Goal: Task Accomplishment & Management: Manage account settings

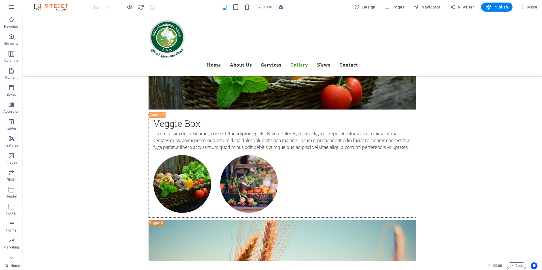
scroll to position [2312, 0]
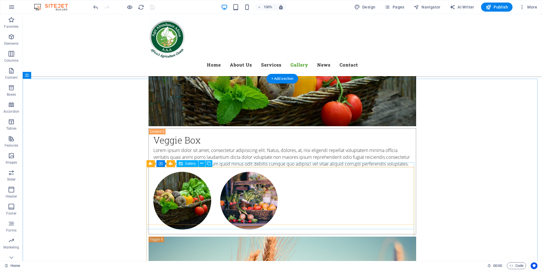
click at [203, 165] on icon at bounding box center [201, 164] width 3 height 6
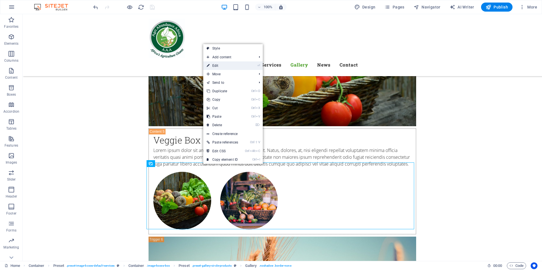
click at [221, 67] on link "⏎ Edit" at bounding box center [222, 66] width 38 height 9
select select "4"
select select "px"
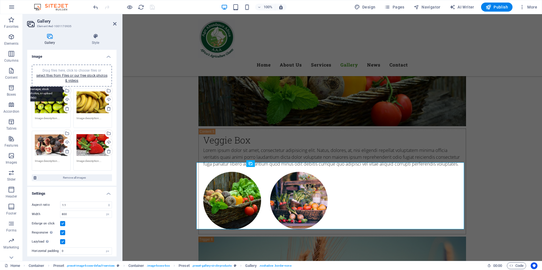
click at [67, 91] on div "Select files from the file manager, stock photos, or upload file(s)" at bounding box center [67, 91] width 9 height 9
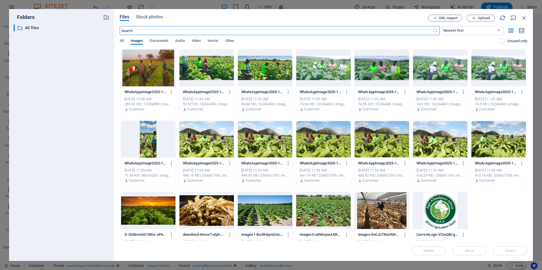
scroll to position [19, 0]
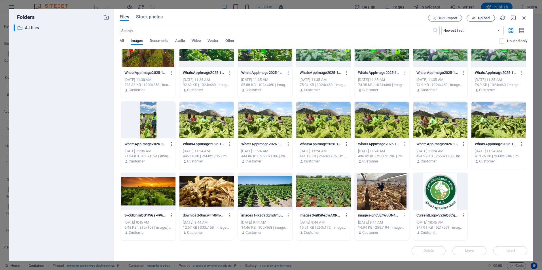
click at [477, 16] on span "Upload" at bounding box center [480, 18] width 23 height 4
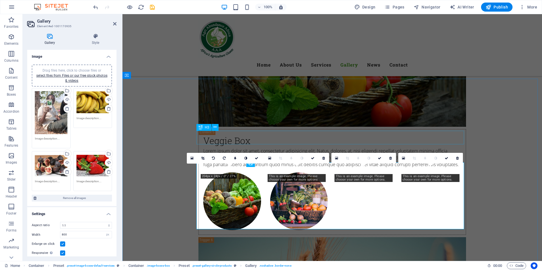
scroll to position [2312, 0]
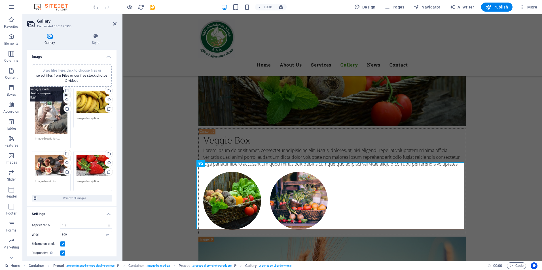
click at [63, 90] on div "Select files from the file manager, stock photos, or upload file(s)" at bounding box center [44, 91] width 37 height 21
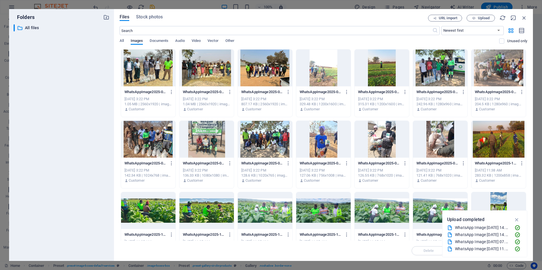
click at [380, 78] on div at bounding box center [382, 68] width 54 height 37
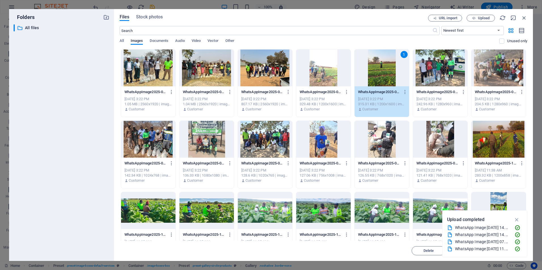
click at [262, 72] on div at bounding box center [265, 68] width 54 height 37
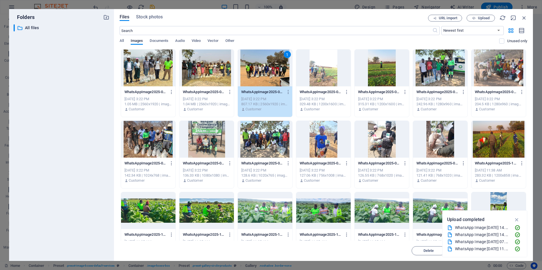
click at [328, 78] on div at bounding box center [323, 68] width 54 height 37
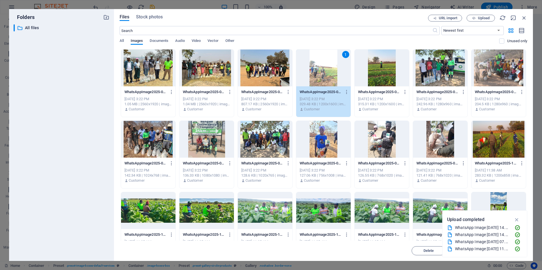
click at [380, 77] on div at bounding box center [382, 68] width 54 height 37
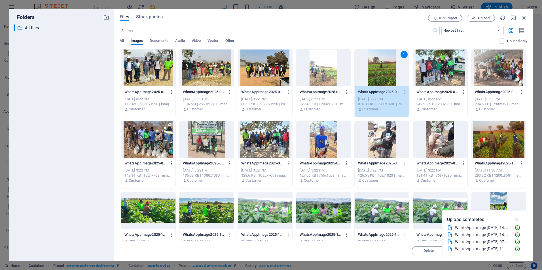
click at [517, 222] on icon "button" at bounding box center [517, 220] width 7 height 6
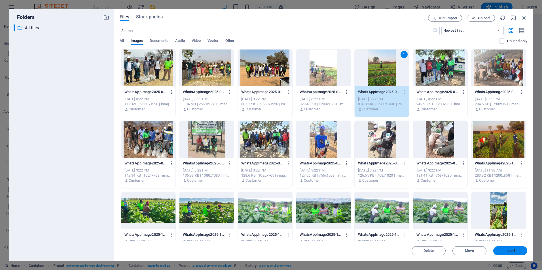
click at [504, 253] on button "Insert" at bounding box center [510, 251] width 34 height 9
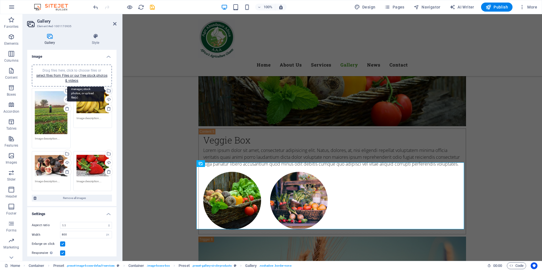
click at [108, 92] on div "Select files from the file manager, stock photos, or upload file(s)" at bounding box center [108, 91] width 9 height 9
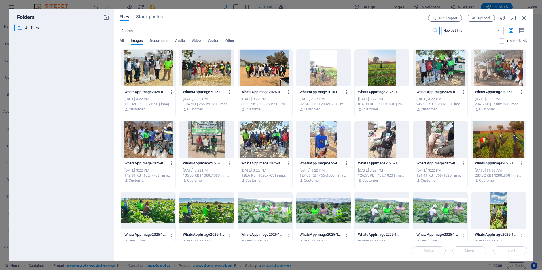
scroll to position [2311, 0]
click at [500, 147] on div at bounding box center [498, 139] width 54 height 37
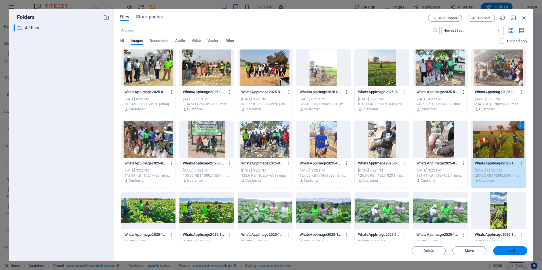
click at [516, 250] on span "Insert" at bounding box center [510, 250] width 29 height 3
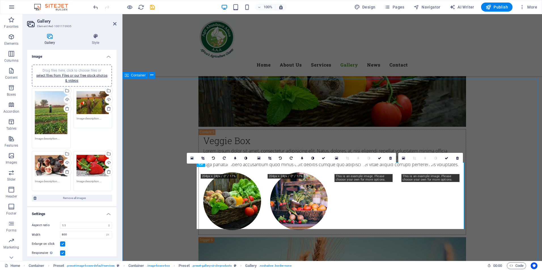
scroll to position [2312, 0]
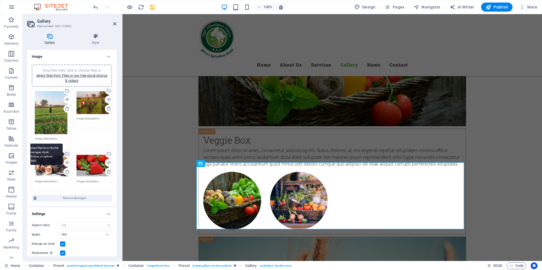
click at [63, 153] on div "Select files from the file manager, stock photos, or upload file(s)" at bounding box center [44, 154] width 37 height 21
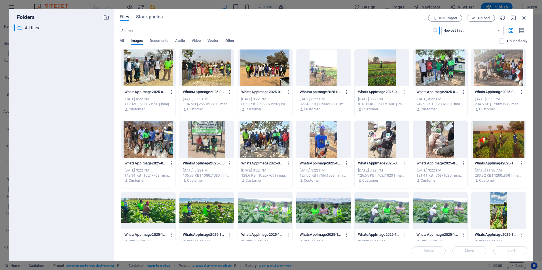
scroll to position [2311, 0]
click at [509, 75] on div at bounding box center [498, 68] width 54 height 37
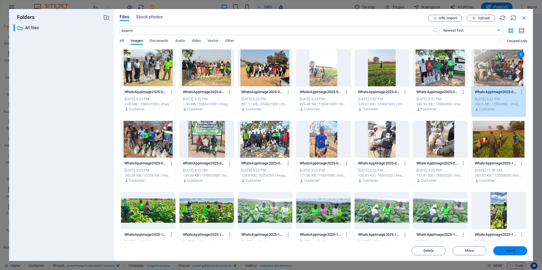
click at [509, 249] on button "Insert" at bounding box center [510, 251] width 34 height 9
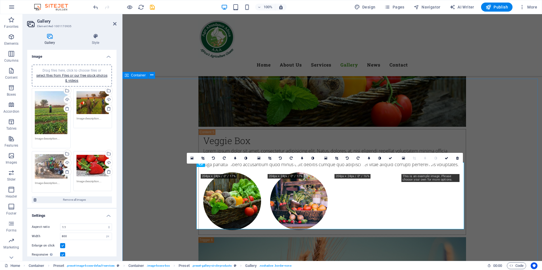
scroll to position [2312, 0]
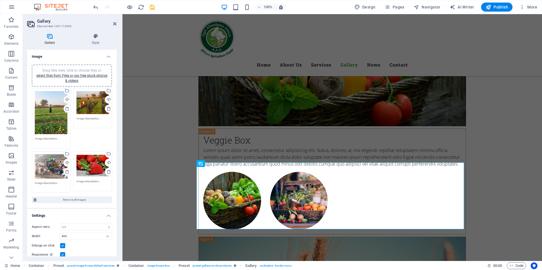
click at [84, 168] on div "Drag files here, click to choose files or select files from Files or our free s…" at bounding box center [93, 166] width 33 height 23
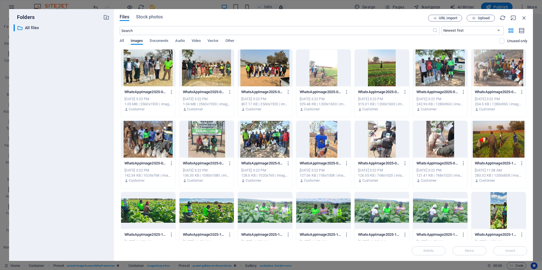
click at [204, 147] on div at bounding box center [206, 139] width 54 height 37
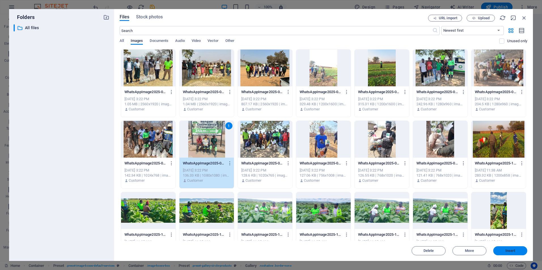
click at [507, 251] on span "Insert" at bounding box center [510, 250] width 10 height 3
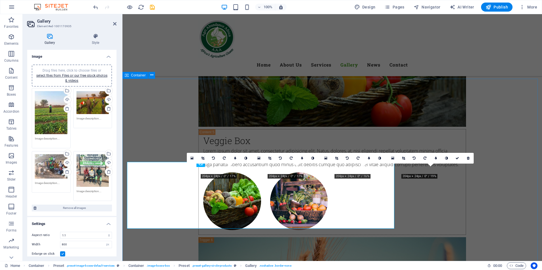
scroll to position [2312, 0]
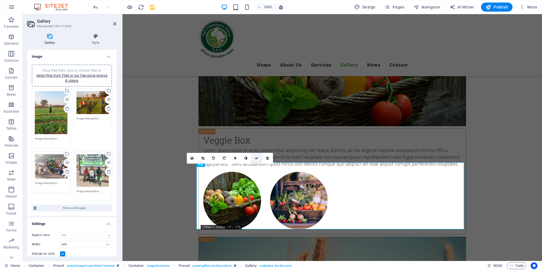
click at [256, 158] on icon at bounding box center [256, 158] width 3 height 3
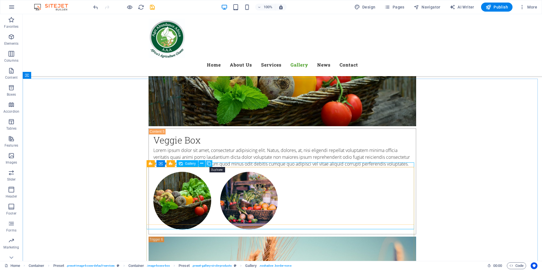
click at [210, 166] on icon at bounding box center [209, 164] width 4 height 6
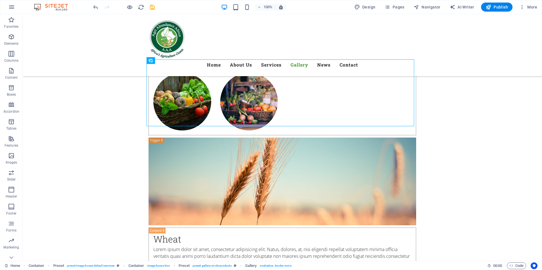
scroll to position [2415, 0]
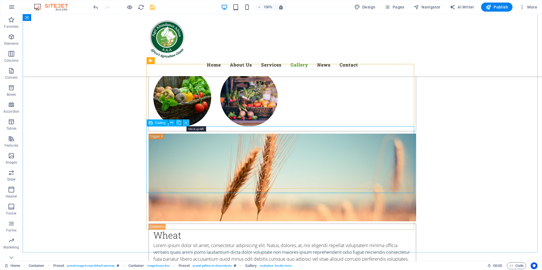
click at [186, 122] on icon at bounding box center [186, 123] width 3 height 6
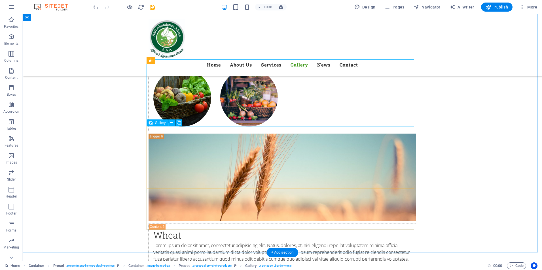
click at [201, 61] on icon at bounding box center [201, 61] width 3 height 6
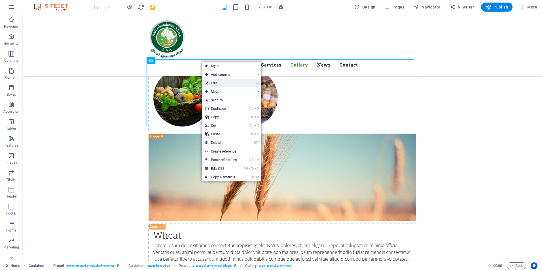
click at [217, 83] on link "⏎ Edit" at bounding box center [221, 83] width 38 height 9
select select "4"
select select "px"
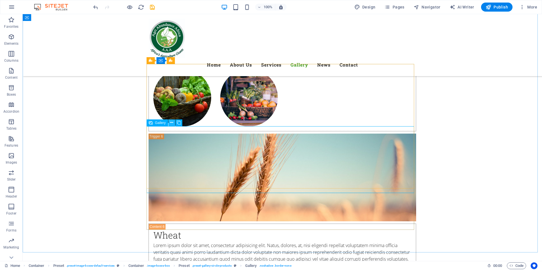
click at [171, 124] on icon at bounding box center [171, 123] width 3 height 6
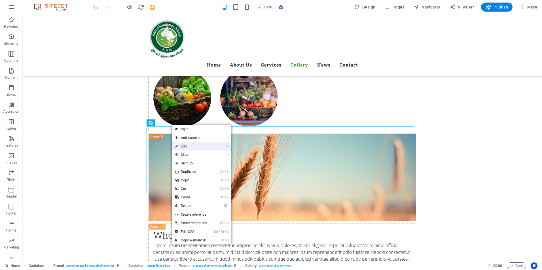
click at [189, 146] on link "⏎ Edit" at bounding box center [191, 146] width 38 height 9
select select "4"
select select "px"
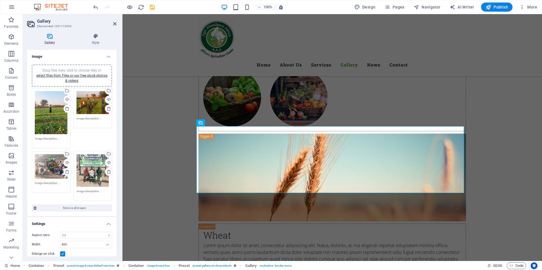
click at [45, 118] on div "Drag files here, click to choose files or select files from Files or our free s…" at bounding box center [51, 112] width 33 height 43
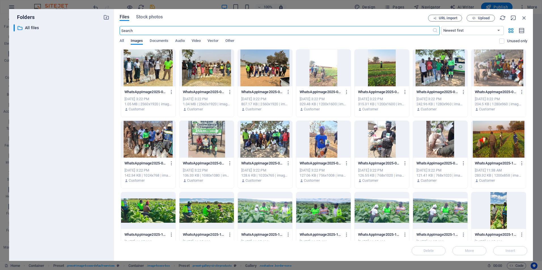
scroll to position [2415, 0]
drag, startPoint x: 528, startPoint y: 103, endPoint x: 528, endPoint y: 116, distance: 13.3
click at [528, 116] on div "Files Stock photos URL import Upload ​ Newest first Oldest first Name (A-Z) Nam…" at bounding box center [323, 135] width 419 height 252
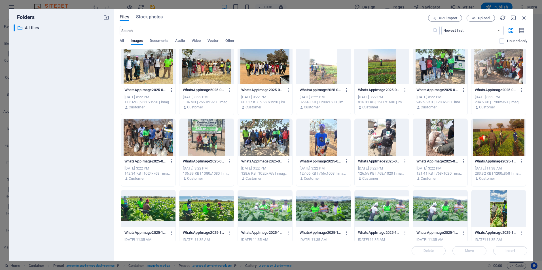
scroll to position [0, 0]
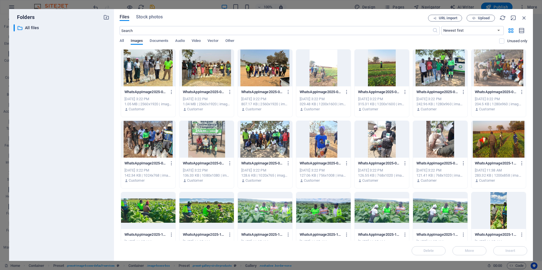
click at [211, 76] on div at bounding box center [206, 68] width 54 height 37
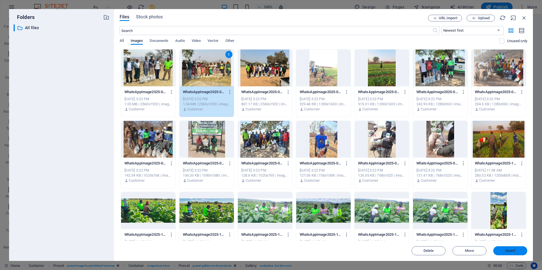
click at [508, 252] on span "Insert" at bounding box center [510, 250] width 10 height 3
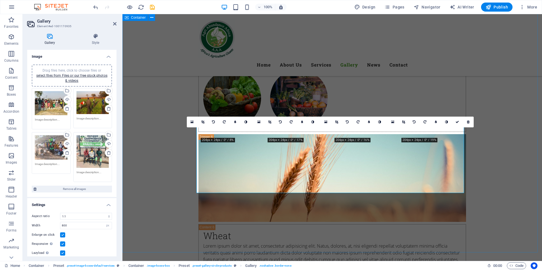
scroll to position [2415, 0]
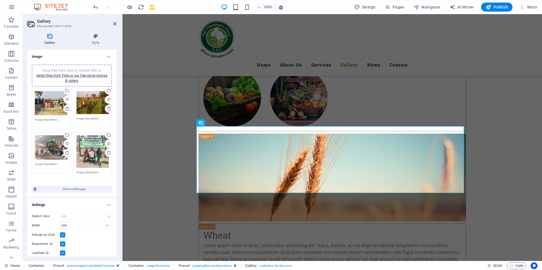
click at [99, 105] on div "Drag files here, click to choose files or select files from Files or our free s…" at bounding box center [93, 102] width 33 height 23
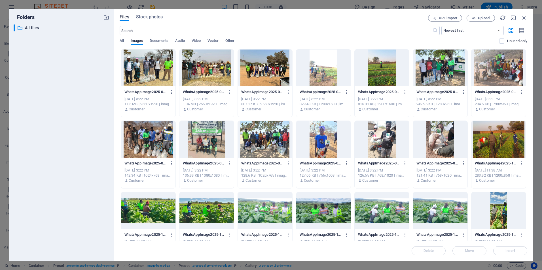
click at [447, 76] on div at bounding box center [440, 68] width 54 height 37
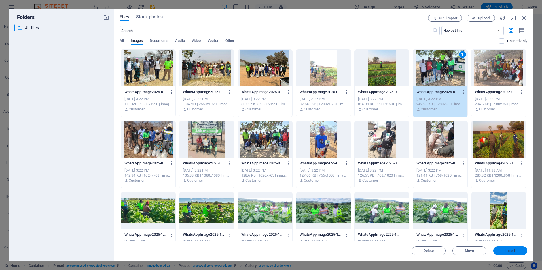
click at [509, 250] on span "Insert" at bounding box center [510, 250] width 10 height 3
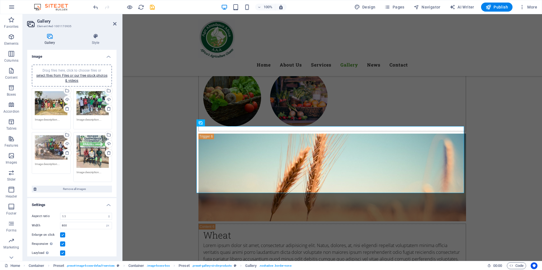
click at [48, 148] on div "Drag files here, click to choose files or select files from Files or our free s…" at bounding box center [51, 148] width 33 height 24
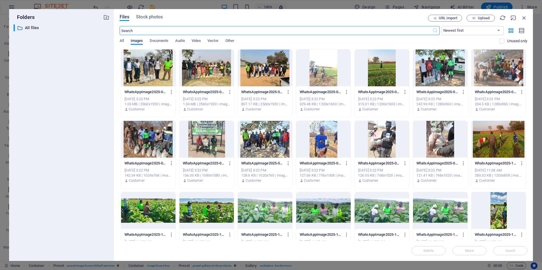
scroll to position [2415, 0]
click at [274, 209] on div at bounding box center [265, 210] width 54 height 37
click at [508, 249] on span "Insert" at bounding box center [510, 250] width 10 height 3
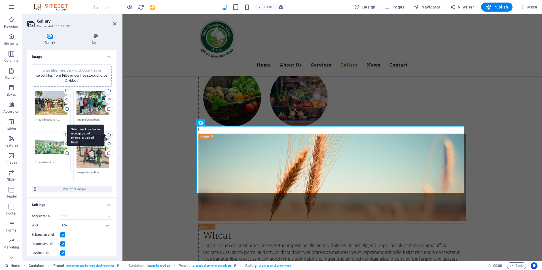
click at [104, 134] on div "Select files from the file manager, stock photos, or upload file(s)" at bounding box center [85, 135] width 37 height 21
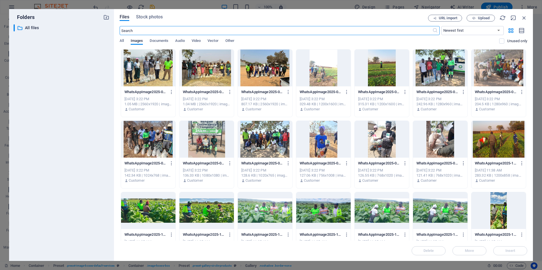
scroll to position [2415, 0]
drag, startPoint x: 526, startPoint y: 120, endPoint x: 528, endPoint y: 139, distance: 18.8
click at [528, 139] on div "Files Stock photos URL import Upload ​ Newest first Oldest first Name (A-Z) Nam…" at bounding box center [323, 135] width 419 height 252
drag, startPoint x: 526, startPoint y: 128, endPoint x: 526, endPoint y: 154, distance: 26.4
click at [526, 154] on div "WhatsAppImage2025-09-26at11.13.44-6D-IgwVsAP4YKPSNgV_2Gg.jpeg WhatsAppImage2025…" at bounding box center [324, 226] width 408 height 354
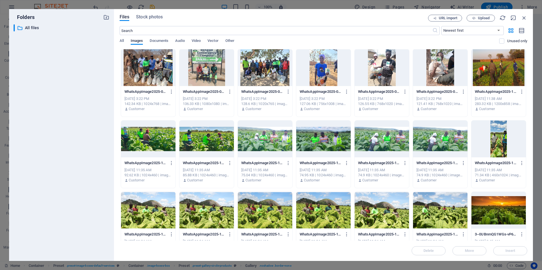
scroll to position [75, 0]
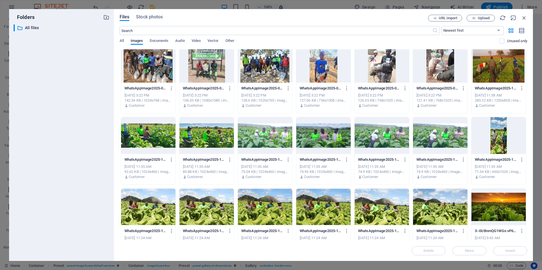
click at [197, 135] on div at bounding box center [206, 135] width 54 height 37
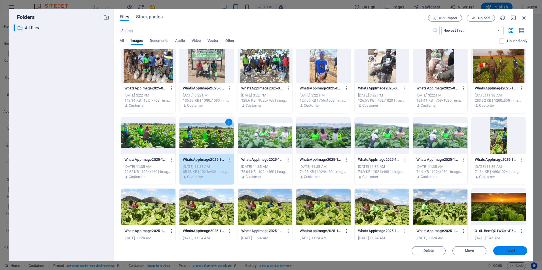
click at [509, 252] on span "Insert" at bounding box center [510, 250] width 10 height 3
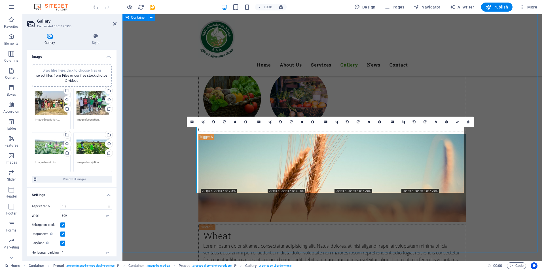
scroll to position [2415, 0]
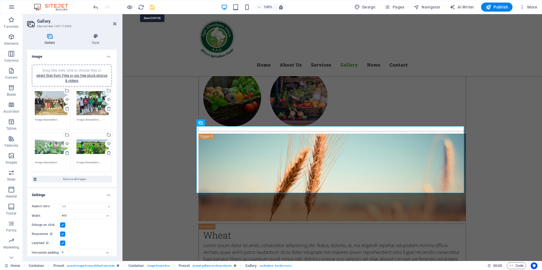
click at [154, 7] on icon "save" at bounding box center [152, 7] width 7 height 7
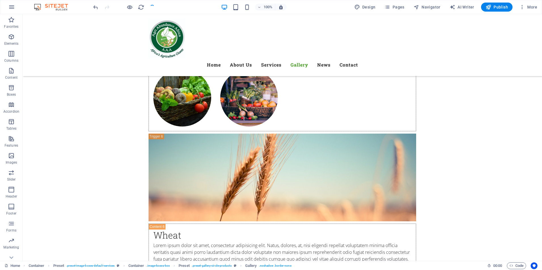
checkbox input "false"
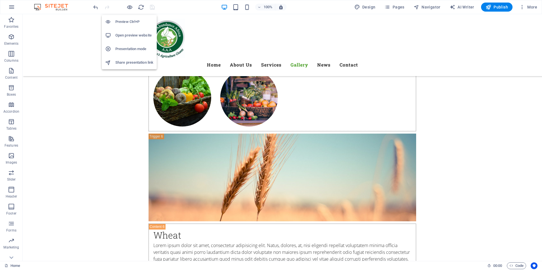
click at [133, 33] on h6 "Open preview website" at bounding box center [134, 35] width 38 height 7
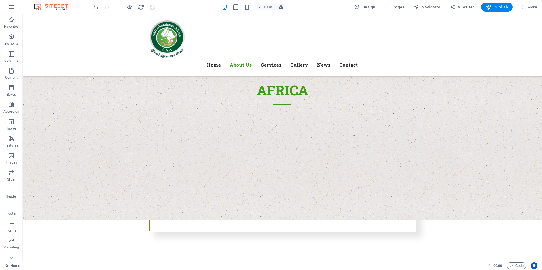
scroll to position [306, 0]
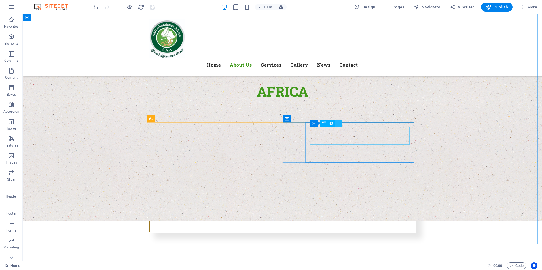
click at [341, 123] on button at bounding box center [338, 123] width 7 height 7
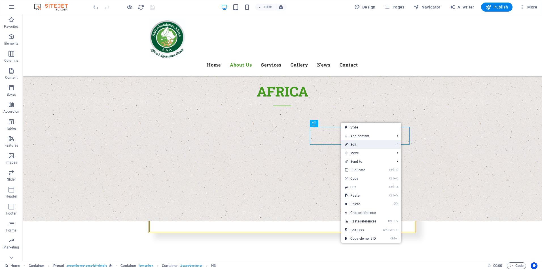
click at [353, 145] on link "⏎ Edit" at bounding box center [360, 145] width 38 height 9
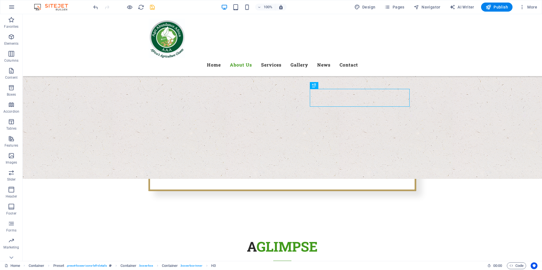
scroll to position [344, 0]
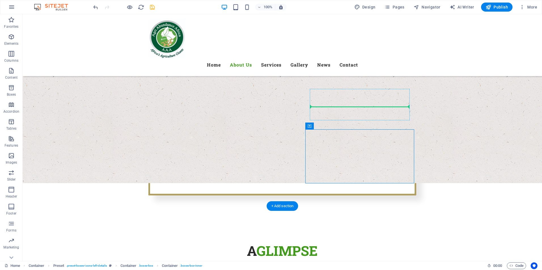
drag, startPoint x: 361, startPoint y: 132, endPoint x: 345, endPoint y: 102, distance: 33.7
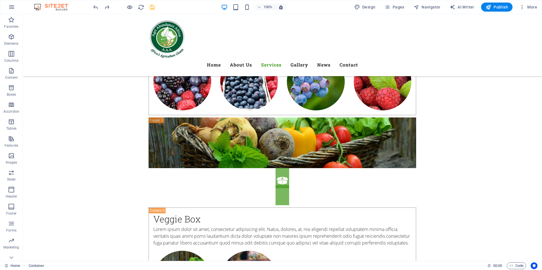
scroll to position [2267, 0]
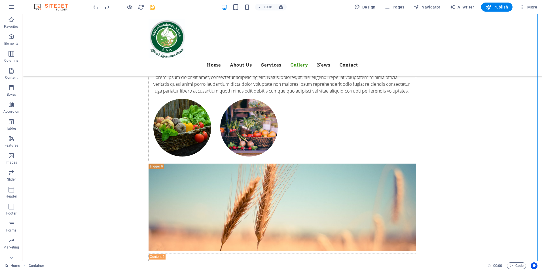
scroll to position [2390, 0]
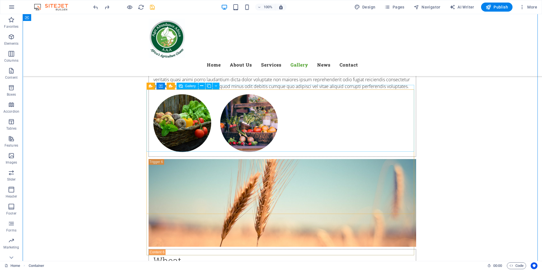
click at [202, 86] on icon at bounding box center [201, 86] width 3 height 6
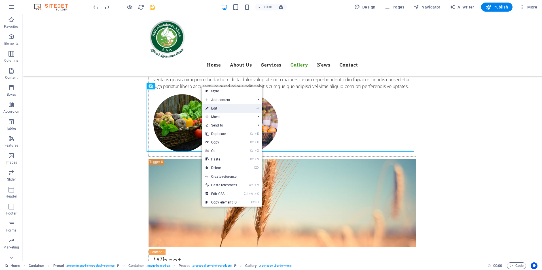
click at [213, 108] on link "⏎ Edit" at bounding box center [221, 108] width 38 height 9
select select "4"
select select "px"
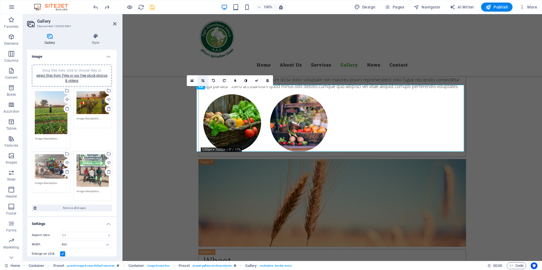
click at [201, 81] on icon at bounding box center [202, 80] width 3 height 3
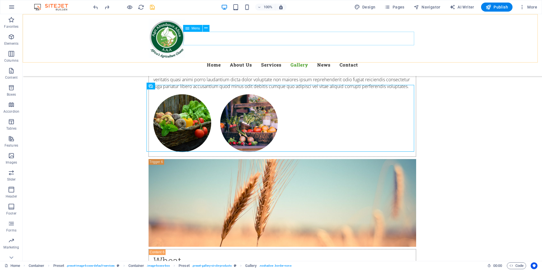
click at [344, 58] on nav "Home About Us Services Gallery News Contact" at bounding box center [283, 65] width 268 height 14
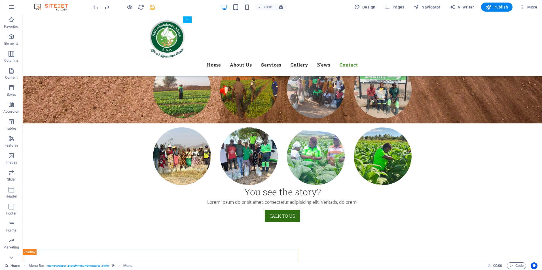
scroll to position [3305, 0]
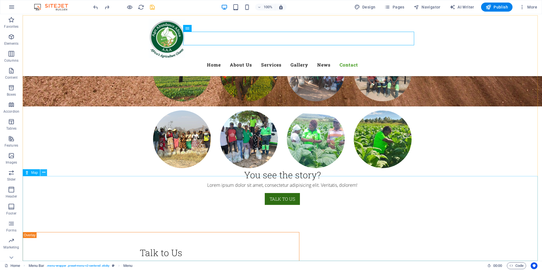
click at [43, 172] on icon at bounding box center [43, 173] width 3 height 6
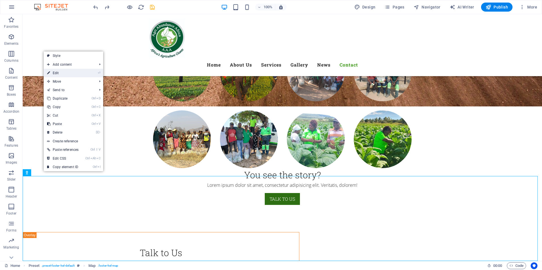
click at [59, 73] on link "⏎ Edit" at bounding box center [63, 73] width 38 height 9
select select "1"
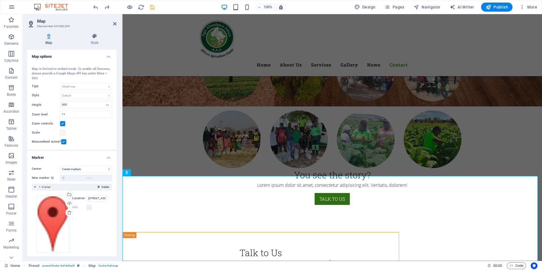
click at [62, 134] on label at bounding box center [62, 132] width 5 height 5
click at [0, 0] on input "Scale" at bounding box center [0, 0] width 0 height 0
click at [62, 134] on label at bounding box center [62, 132] width 5 height 5
click at [0, 0] on input "Scale" at bounding box center [0, 0] width 0 height 0
click at [62, 134] on label at bounding box center [62, 132] width 5 height 5
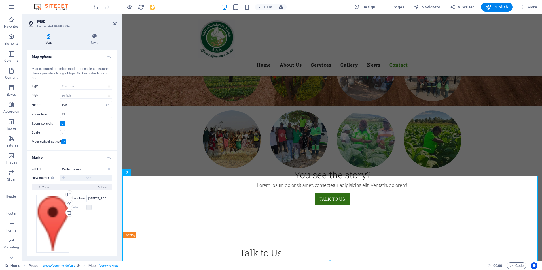
click at [0, 0] on input "Scale" at bounding box center [0, 0] width 0 height 0
click at [62, 134] on label at bounding box center [62, 132] width 5 height 5
click at [0, 0] on input "Scale" at bounding box center [0, 0] width 0 height 0
click at [47, 37] on icon at bounding box center [48, 36] width 43 height 6
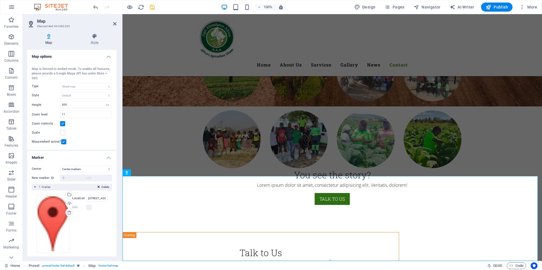
click at [47, 37] on icon at bounding box center [48, 36] width 43 height 6
click at [530, 8] on span "More" at bounding box center [528, 7] width 18 height 6
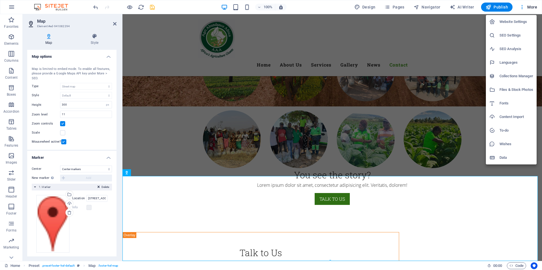
click at [518, 32] on li "SEO Settings" at bounding box center [511, 36] width 51 height 14
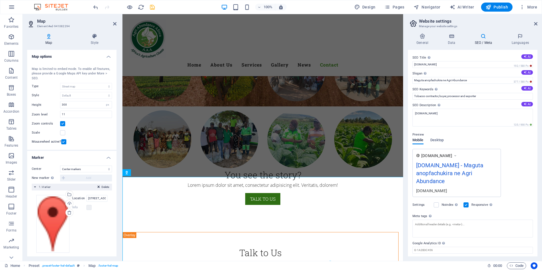
scroll to position [3304, 0]
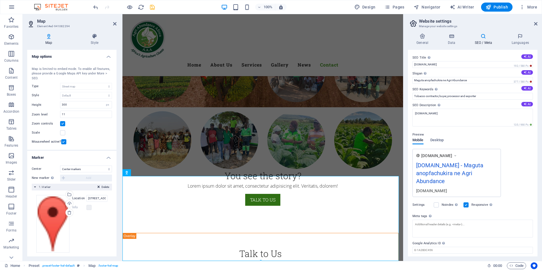
drag, startPoint x: 536, startPoint y: 110, endPoint x: 539, endPoint y: 133, distance: 22.7
click at [539, 133] on div "General Data SEO / Meta Languages Website name [DOMAIN_NAME] Logo Drag files he…" at bounding box center [472, 145] width 139 height 232
drag, startPoint x: 536, startPoint y: 131, endPoint x: 537, endPoint y: 151, distance: 20.2
click at [537, 151] on div "SEO Title The title of your website - make it something that stands out in sear…" at bounding box center [473, 153] width 130 height 207
click at [445, 228] on textarea "Meta tags Enter HTML code here that will be placed inside the tags of your webs…" at bounding box center [472, 231] width 120 height 22
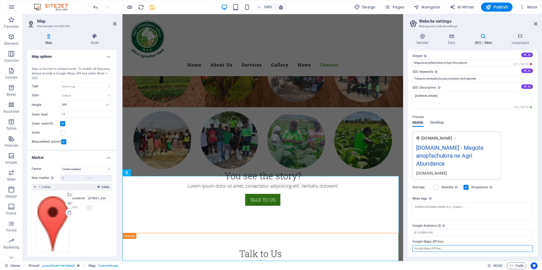
scroll to position [18, 0]
click at [476, 251] on input "Google Maps API key" at bounding box center [472, 249] width 120 height 7
click at [456, 249] on input "Google Maps API key" at bounding box center [472, 249] width 120 height 7
paste input "[URL][DOMAIN_NAME]"
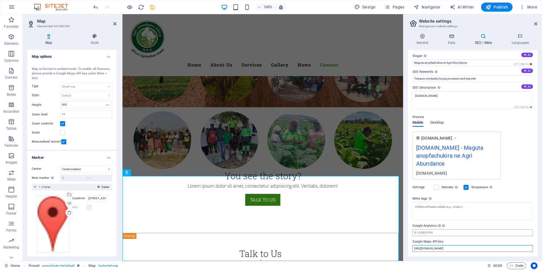
type input "[URL][DOMAIN_NAME]"
click at [439, 232] on input "Google Analytics ID Please only add the Google Analytics ID. We automatically i…" at bounding box center [472, 233] width 120 height 7
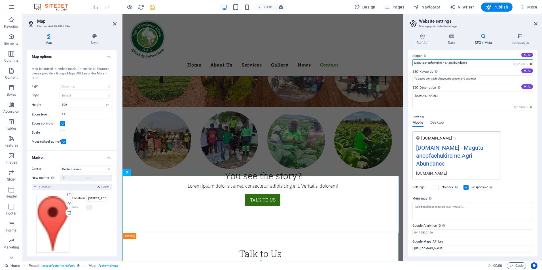
click at [475, 63] on input "Maguta anopfachukira ne Agri Abundance" at bounding box center [472, 63] width 120 height 7
click at [534, 174] on div "SEO Title The title of your website - make it something that stands out in sear…" at bounding box center [473, 153] width 130 height 207
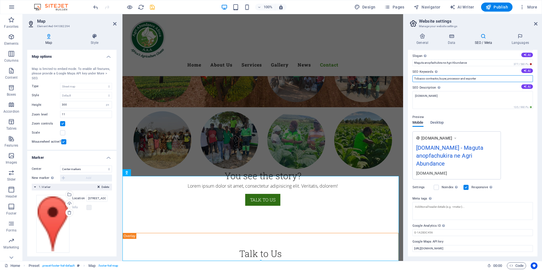
type textarea "r"
drag, startPoint x: 484, startPoint y: 78, endPoint x: 450, endPoint y: 78, distance: 34.0
click at [450, 78] on input "Tobacco contractor, buyer, processor and exporter" at bounding box center [472, 78] width 120 height 7
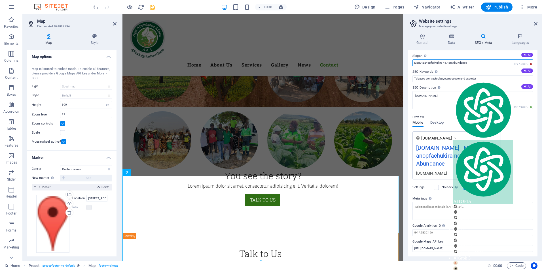
click at [480, 64] on input "Maguta anopfachukira ne Agri Abundance" at bounding box center [472, 63] width 120 height 7
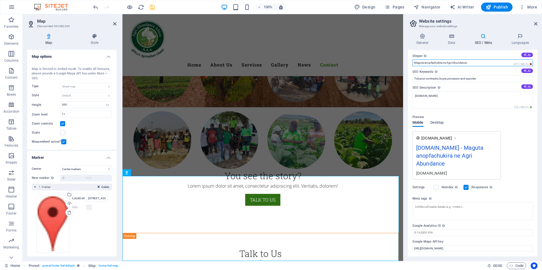
drag, startPoint x: 596, startPoint y: 78, endPoint x: 395, endPoint y: 69, distance: 201.5
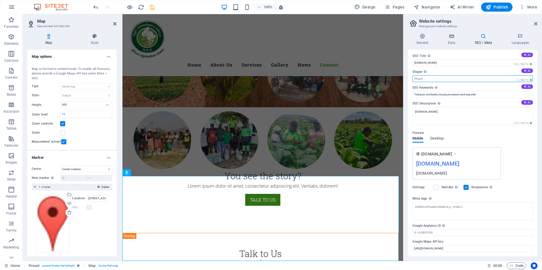
scroll to position [2, 0]
paste input "Africa's Agriculture Giants Maguta anopfachukira ne Agri Abundance [GEOGRAPHIC_…"
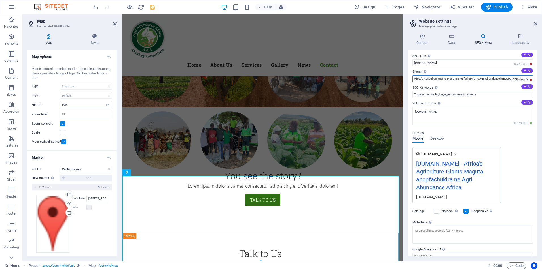
scroll to position [18, 0]
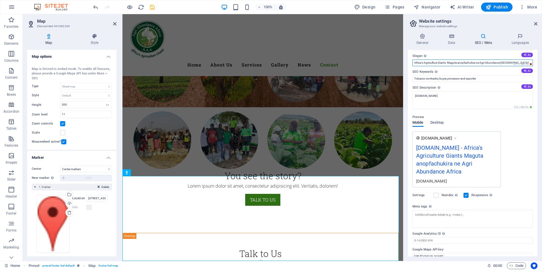
click at [448, 63] on input "Africa's Agriculture Giants Maguta anopfachukira ne Agri Abundance [GEOGRAPHIC_…" at bounding box center [472, 63] width 120 height 7
type input "Africa's Agriculture Giants ! Maguta anopfachukira ne Agri Abundance Africa"
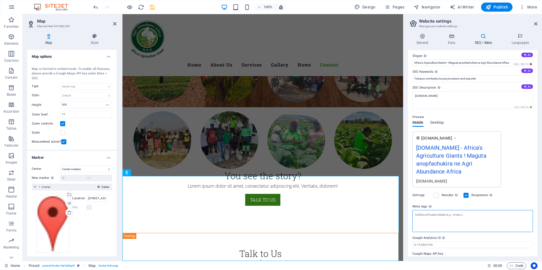
click at [454, 218] on textarea "Meta tags Enter HTML code here that will be placed inside the tags of your webs…" at bounding box center [472, 221] width 120 height 22
drag, startPoint x: 538, startPoint y: 183, endPoint x: 536, endPoint y: 201, distance: 18.0
click at [536, 201] on div "General Data SEO / Meta Languages Website name [DOMAIN_NAME] Logo Drag files he…" at bounding box center [472, 145] width 139 height 232
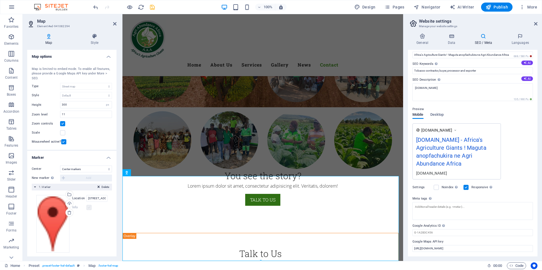
click at [87, 209] on label at bounding box center [88, 207] width 5 height 5
click at [88, 208] on label at bounding box center [88, 207] width 5 height 5
click at [153, 7] on icon "save" at bounding box center [152, 7] width 7 height 7
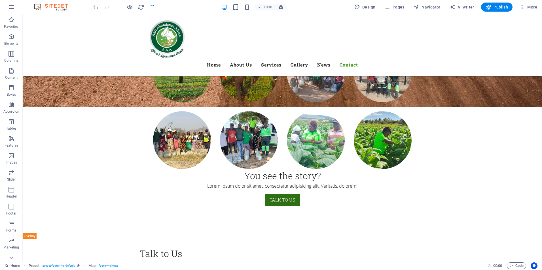
checkbox input "false"
click at [282, 260] on div "+" at bounding box center [282, 259] width 11 height 5
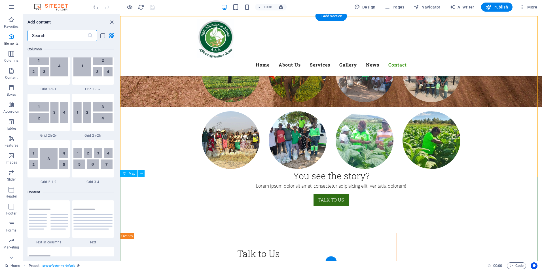
scroll to position [992, 0]
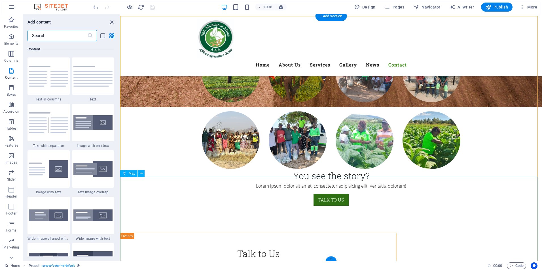
select select "1"
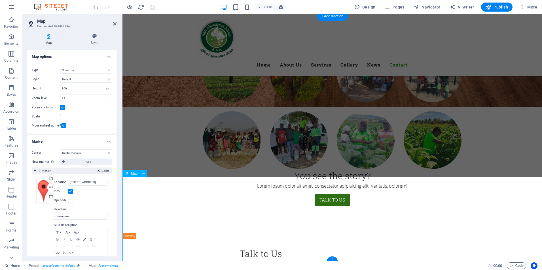
click at [88, 184] on input "[STREET_ADDRESS]" at bounding box center [87, 182] width 39 height 7
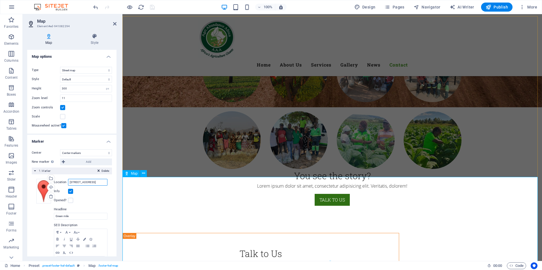
drag, startPoint x: 193, startPoint y: 198, endPoint x: 145, endPoint y: 186, distance: 49.9
click at [102, 184] on input "[STREET_ADDRESS]" at bounding box center [87, 182] width 39 height 7
type input "5"
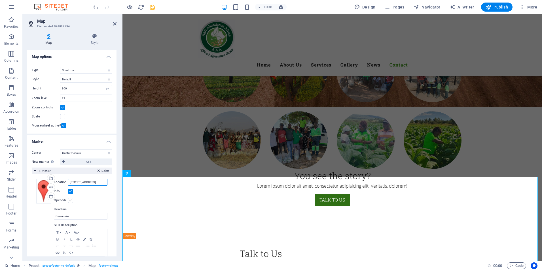
type input "[STREET_ADDRESS]"
click at [68, 201] on label at bounding box center [70, 200] width 5 height 5
click at [0, 0] on input "Opened?" at bounding box center [0, 0] width 0 height 0
click at [73, 199] on label at bounding box center [70, 200] width 5 height 5
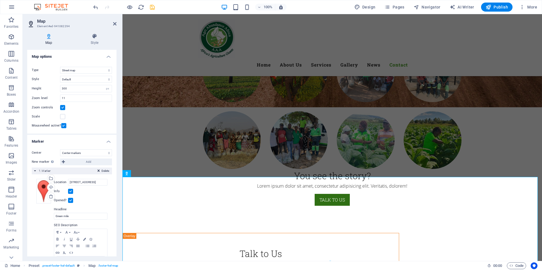
click at [0, 0] on input "Opened?" at bounding box center [0, 0] width 0 height 0
click at [105, 183] on input "[STREET_ADDRESS]" at bounding box center [87, 182] width 39 height 7
click at [151, 8] on icon "save" at bounding box center [152, 7] width 7 height 7
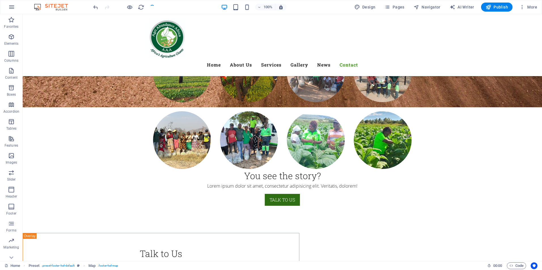
checkbox input "false"
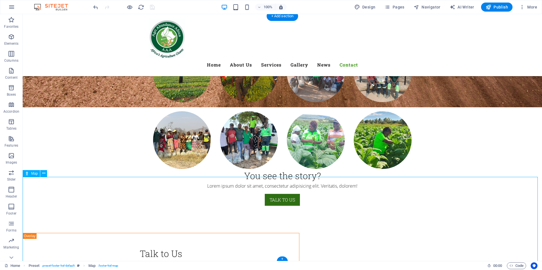
click at [44, 173] on icon at bounding box center [43, 174] width 3 height 6
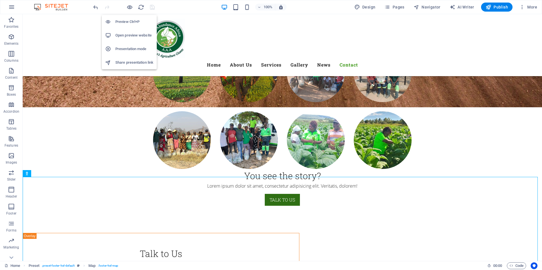
click at [130, 35] on h6 "Open preview website" at bounding box center [134, 35] width 38 height 7
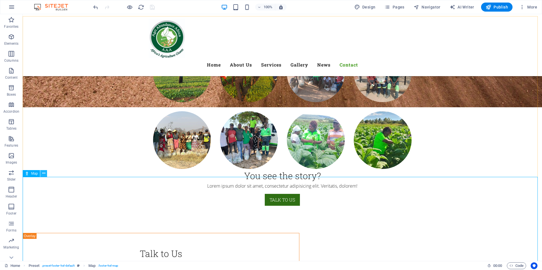
click at [44, 174] on icon at bounding box center [43, 174] width 3 height 6
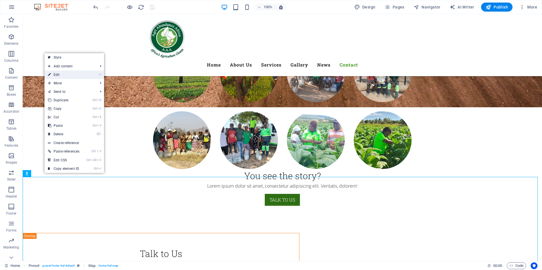
click at [58, 75] on link "⏎ Edit" at bounding box center [64, 75] width 38 height 9
select select "1"
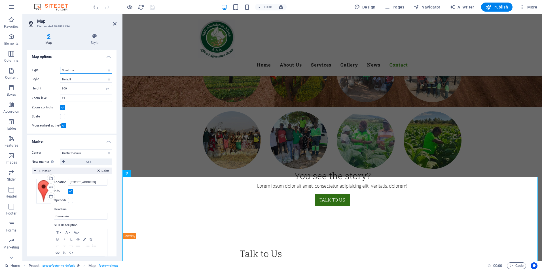
click at [106, 72] on select "Street map Satellite view Satellite view with streets Terrain map" at bounding box center [86, 70] width 52 height 7
click at [60, 67] on select "Street map Satellite view Satellite view with streets Terrain map" at bounding box center [86, 70] width 52 height 7
click at [105, 70] on select "Street map Satellite view Satellite view with streets Terrain map" at bounding box center [86, 70] width 52 height 7
select select "hybrid"
click at [60, 67] on select "Street map Satellite view Satellite view with streets Terrain map" at bounding box center [86, 70] width 52 height 7
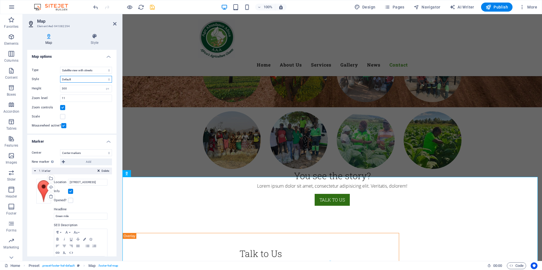
click at [104, 78] on select "Default Colorize Pale [PERSON_NAME] Subtle Grayscale Shades of Grey Apple Maps …" at bounding box center [86, 79] width 52 height 7
select select "1"
click at [60, 76] on select "Default Colorize Pale [PERSON_NAME] Subtle Grayscale Shades of Grey Apple Maps …" at bounding box center [86, 79] width 52 height 7
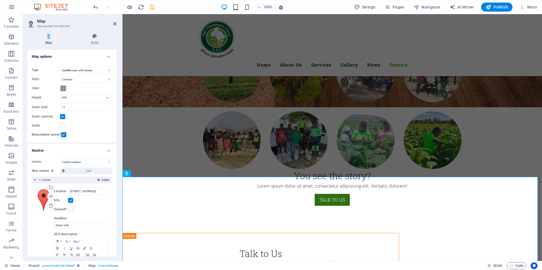
click at [64, 88] on span at bounding box center [63, 88] width 5 height 5
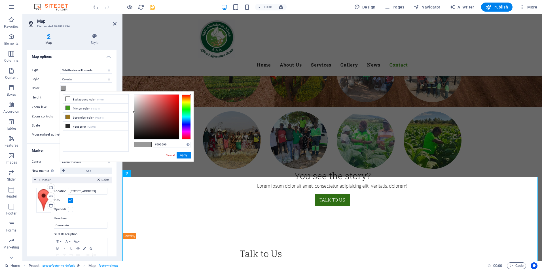
click at [64, 88] on span at bounding box center [63, 88] width 5 height 5
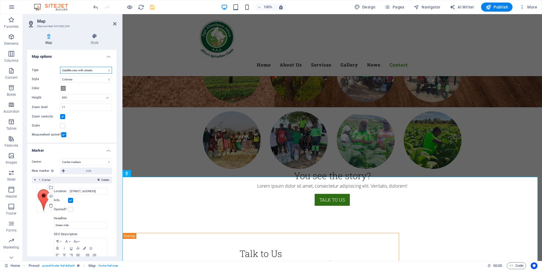
click at [108, 71] on select "Street map Satellite view Satellite view with streets Terrain map" at bounding box center [86, 70] width 52 height 7
click at [60, 67] on select "Street map Satellite view Satellite view with streets Terrain map" at bounding box center [86, 70] width 52 height 7
click at [105, 70] on select "Street map Satellite view Satellite view with streets Terrain map" at bounding box center [86, 70] width 52 height 7
select select "hybrid"
click at [60, 67] on select "Street map Satellite view Satellite view with streets Terrain map" at bounding box center [86, 70] width 52 height 7
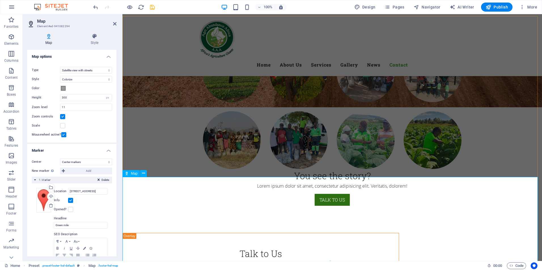
drag, startPoint x: 76, startPoint y: 227, endPoint x: 31, endPoint y: 225, distance: 44.8
click at [31, 225] on div "Center Don't center Center markers Center and zoom markers New marker To enable…" at bounding box center [71, 223] width 89 height 138
type input "[STREET_ADDRESS]"
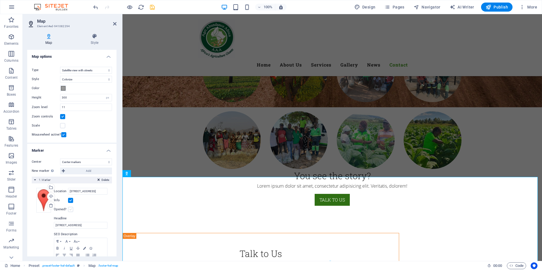
click at [69, 211] on label at bounding box center [70, 209] width 5 height 5
click at [0, 0] on input "Opened?" at bounding box center [0, 0] width 0 height 0
click at [62, 125] on label at bounding box center [62, 125] width 5 height 5
click at [0, 0] on input "Scale" at bounding box center [0, 0] width 0 height 0
click at [62, 125] on label at bounding box center [62, 125] width 5 height 5
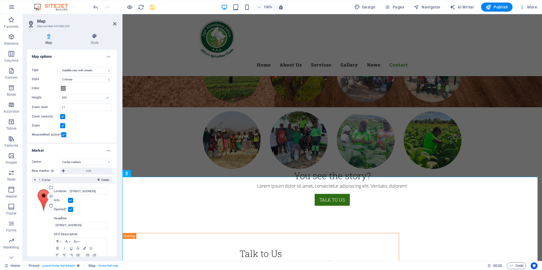
click at [0, 0] on input "Scale" at bounding box center [0, 0] width 0 height 0
click at [62, 125] on label at bounding box center [62, 125] width 5 height 5
click at [0, 0] on input "Scale" at bounding box center [0, 0] width 0 height 0
click at [80, 107] on input "11" at bounding box center [85, 107] width 51 height 7
type input "1"
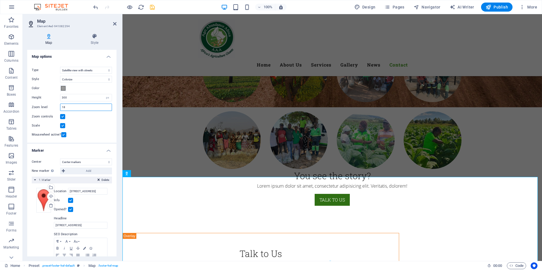
type input "18"
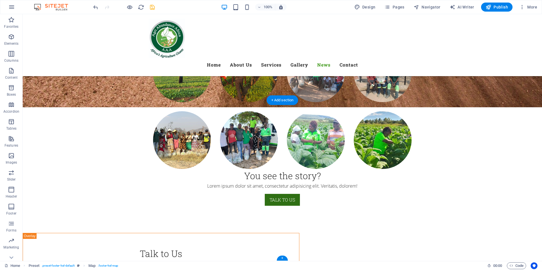
scroll to position [3220, 0]
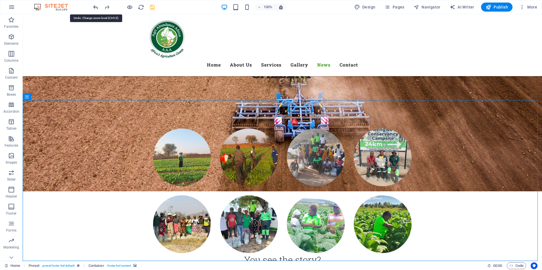
click at [94, 6] on icon "undo" at bounding box center [95, 7] width 7 height 7
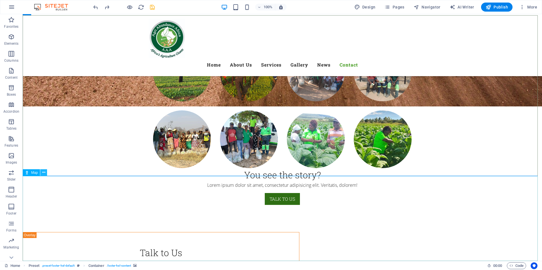
click at [43, 173] on icon at bounding box center [43, 173] width 3 height 6
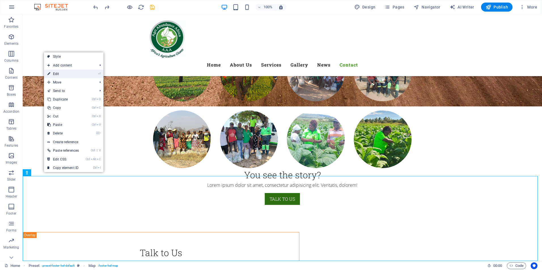
click at [59, 74] on link "⏎ Edit" at bounding box center [63, 74] width 38 height 9
select select "hybrid"
select select "1"
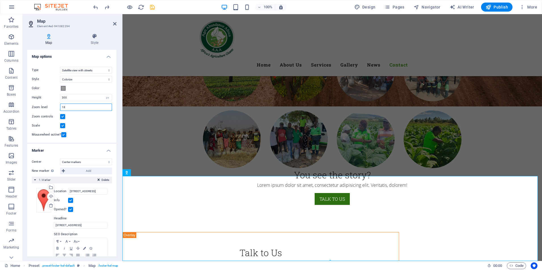
click at [79, 110] on input "18" at bounding box center [85, 107] width 51 height 7
click at [72, 107] on input "1" at bounding box center [85, 107] width 51 height 7
type input "15"
drag, startPoint x: 115, startPoint y: 213, endPoint x: 113, endPoint y: 244, distance: 31.2
click at [113, 244] on div "Center Don't center Center markers Center and zoom markers New marker To enable…" at bounding box center [71, 223] width 89 height 138
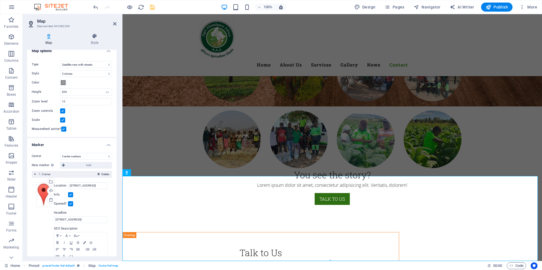
scroll to position [3, 0]
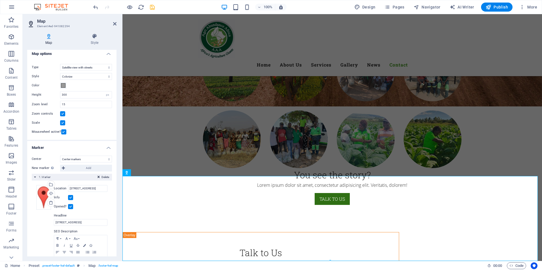
drag, startPoint x: 115, startPoint y: 221, endPoint x: 3, endPoint y: 209, distance: 112.9
click at [72, 108] on input "15" at bounding box center [85, 104] width 51 height 7
drag, startPoint x: 115, startPoint y: 99, endPoint x: 115, endPoint y: 108, distance: 9.6
click at [115, 108] on div "Map center [STREET_ADDRESS] Map is limited to embed mode. To enable all feature…" at bounding box center [71, 98] width 89 height 83
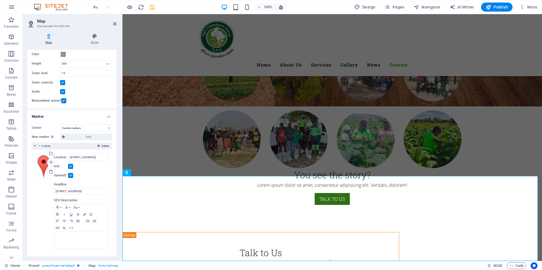
scroll to position [36, 0]
click at [63, 145] on div "Delete 1. Marker" at bounding box center [72, 144] width 80 height 7
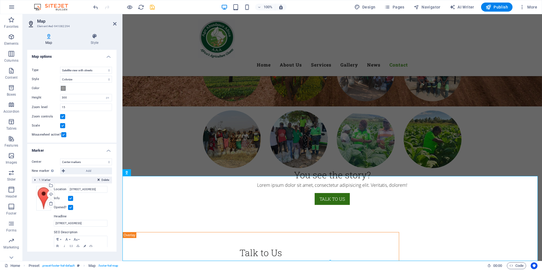
scroll to position [0, 0]
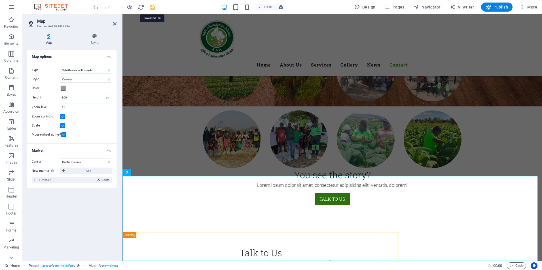
click at [154, 8] on icon "save" at bounding box center [152, 7] width 7 height 7
checkbox input "false"
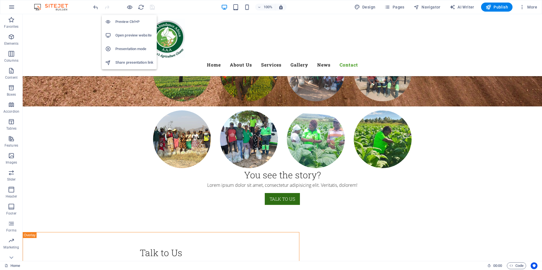
click at [134, 32] on li "Open preview website" at bounding box center [129, 36] width 55 height 14
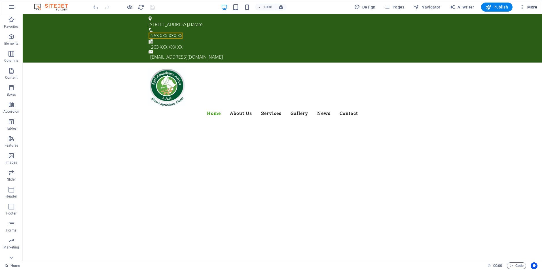
click at [531, 8] on span "More" at bounding box center [528, 7] width 18 height 6
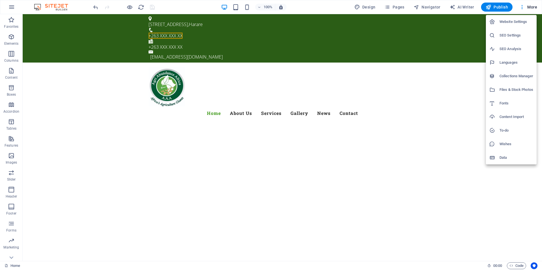
click at [503, 128] on h6 "To-do" at bounding box center [517, 130] width 34 height 7
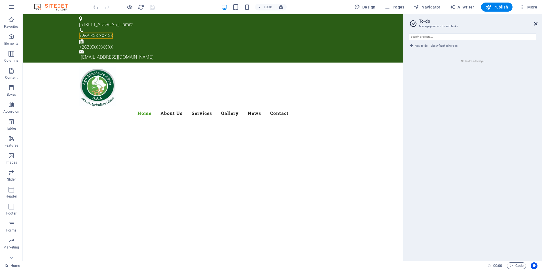
click at [537, 23] on icon at bounding box center [535, 24] width 3 height 5
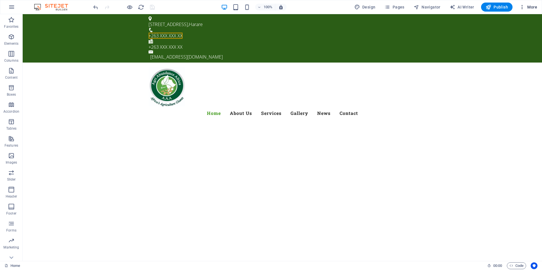
click at [532, 7] on span "More" at bounding box center [528, 7] width 18 height 6
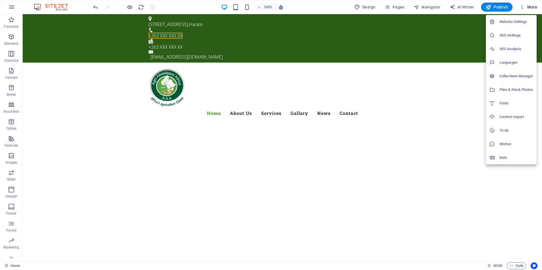
click at [517, 21] on h6 "Website Settings" at bounding box center [517, 21] width 34 height 7
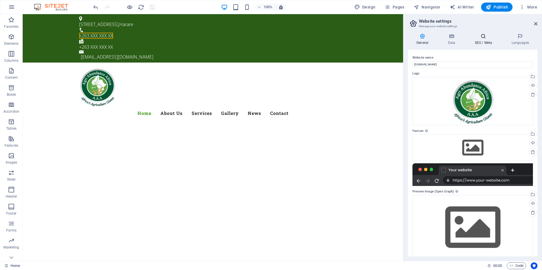
click at [484, 42] on h4 "SEO / Meta" at bounding box center [484, 39] width 37 height 12
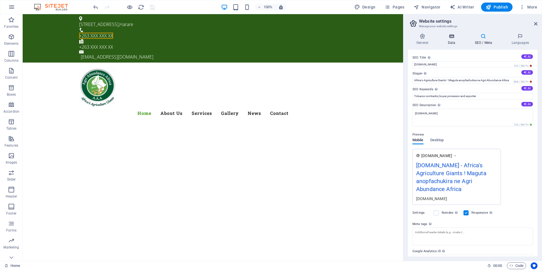
click at [455, 42] on h4 "Data" at bounding box center [452, 39] width 27 height 12
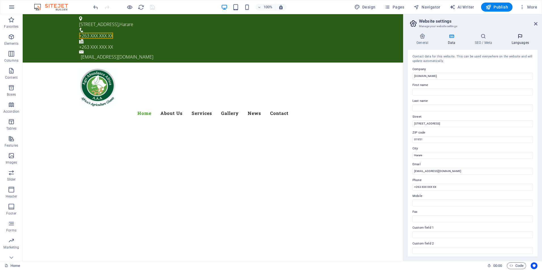
click at [521, 39] on h4 "Languages" at bounding box center [520, 39] width 35 height 12
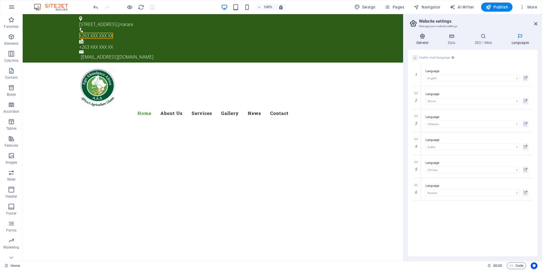
click at [417, 39] on h4 "General" at bounding box center [423, 39] width 31 height 12
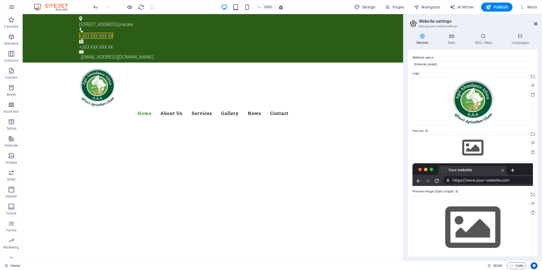
click at [534, 25] on icon at bounding box center [535, 24] width 3 height 5
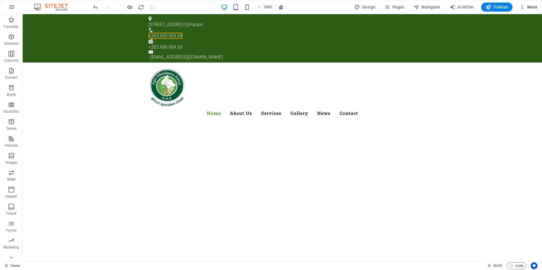
click at [533, 7] on span "More" at bounding box center [528, 7] width 18 height 6
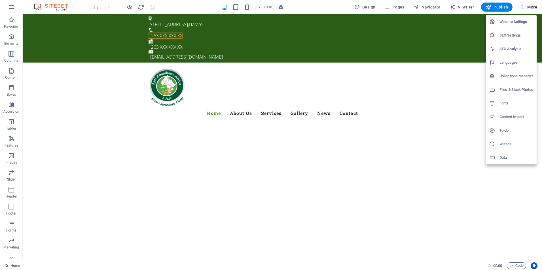
click at [507, 156] on h6 "Data" at bounding box center [517, 158] width 34 height 7
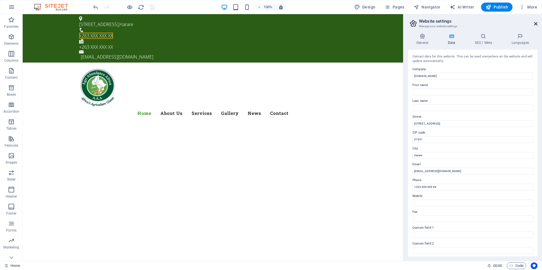
click at [535, 24] on icon at bounding box center [535, 24] width 3 height 5
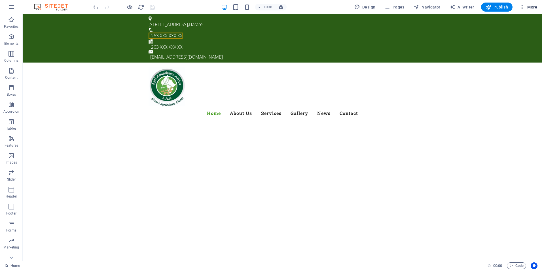
click at [527, 8] on span "More" at bounding box center [528, 7] width 18 height 6
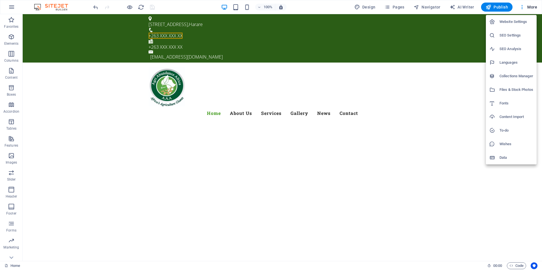
click at [520, 91] on h6 "Files & Stock Photos" at bounding box center [517, 89] width 34 height 7
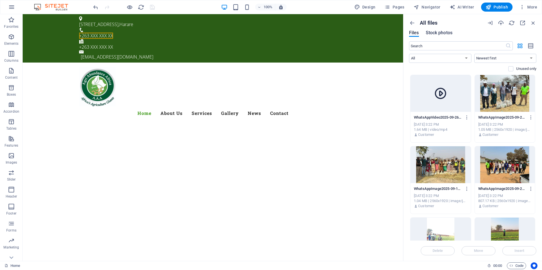
click at [444, 34] on span "Stock photos" at bounding box center [439, 32] width 27 height 7
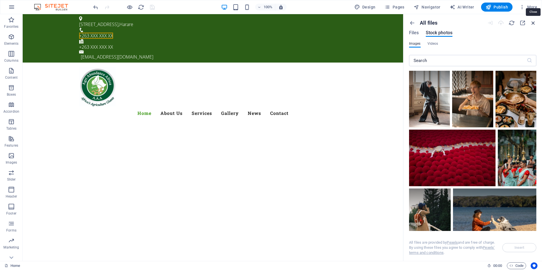
click at [533, 22] on icon "button" at bounding box center [533, 23] width 6 height 6
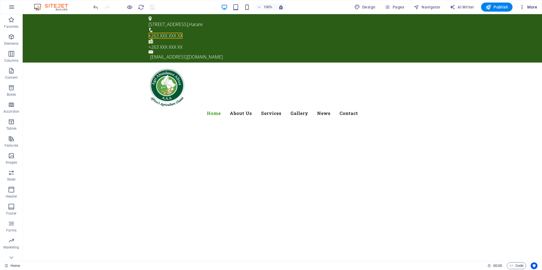
click at [532, 7] on span "More" at bounding box center [528, 7] width 18 height 6
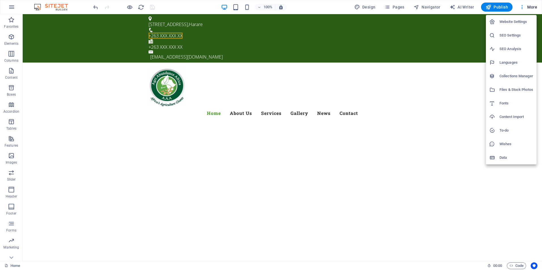
click at [519, 75] on h6 "Collections Manager" at bounding box center [517, 76] width 34 height 7
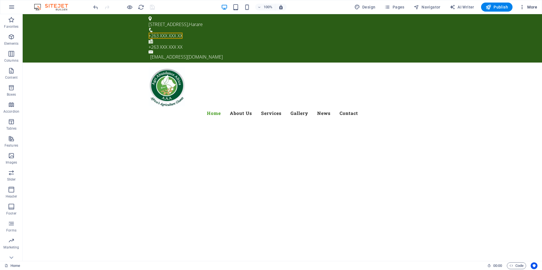
click at [530, 5] on span "More" at bounding box center [528, 7] width 18 height 6
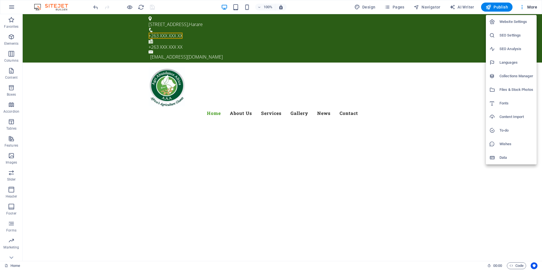
click at [514, 117] on h6 "Content Import" at bounding box center [517, 117] width 34 height 7
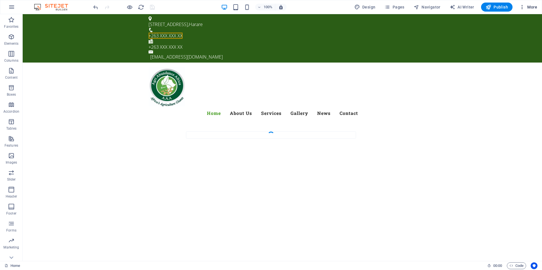
click at [529, 5] on span "More" at bounding box center [528, 7] width 18 height 6
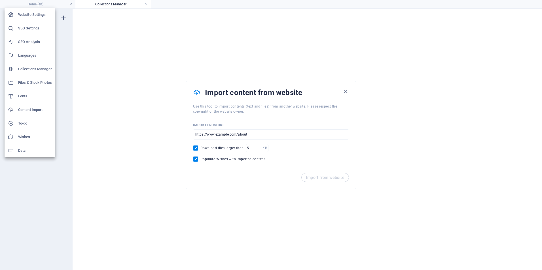
click at [345, 93] on div at bounding box center [271, 135] width 542 height 270
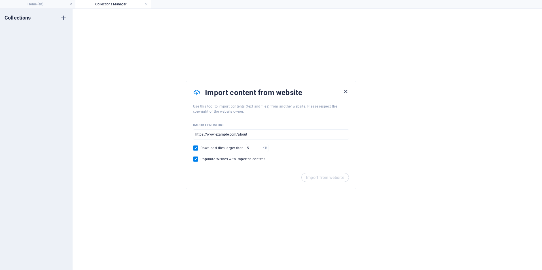
click at [346, 90] on icon "button" at bounding box center [345, 91] width 7 height 7
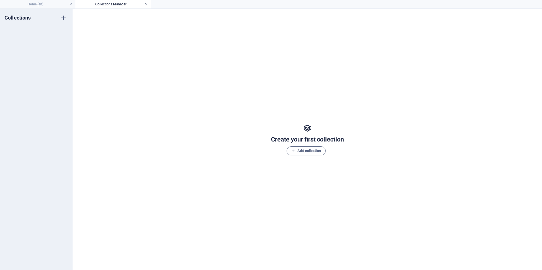
click at [145, 4] on link at bounding box center [146, 4] width 3 height 5
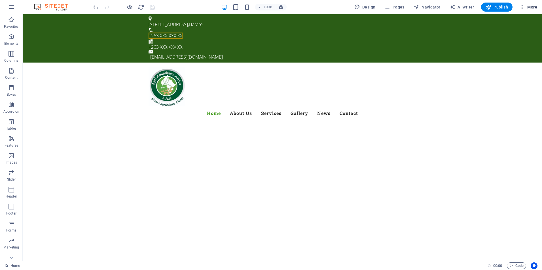
click at [532, 6] on span "More" at bounding box center [528, 7] width 18 height 6
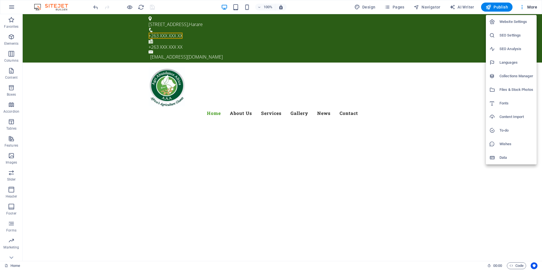
click at [509, 144] on h6 "Wishes" at bounding box center [517, 144] width 34 height 7
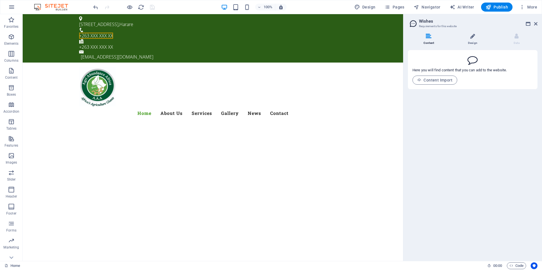
click at [473, 37] on icon at bounding box center [472, 36] width 5 height 6
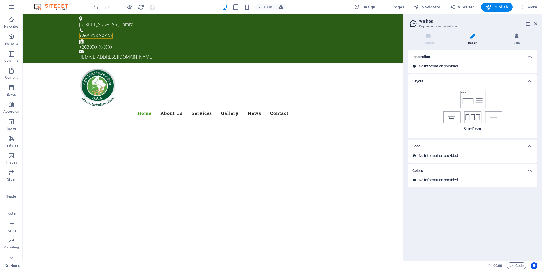
click at [515, 41] on li "Data" at bounding box center [517, 39] width 42 height 12
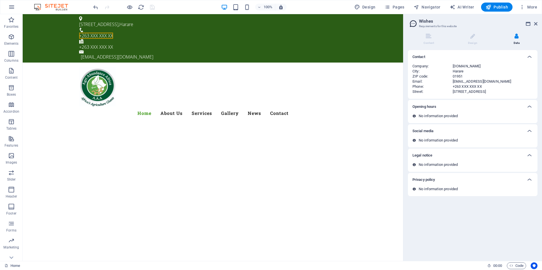
drag, startPoint x: 449, startPoint y: 140, endPoint x: 421, endPoint y: 158, distance: 32.9
click at [421, 158] on div "Contact Company : [DOMAIN_NAME] City : [GEOGRAPHIC_DATA] ZIP code : 01951 Email…" at bounding box center [473, 123] width 130 height 146
click at [420, 131] on h6 "Social media" at bounding box center [422, 131] width 21 height 7
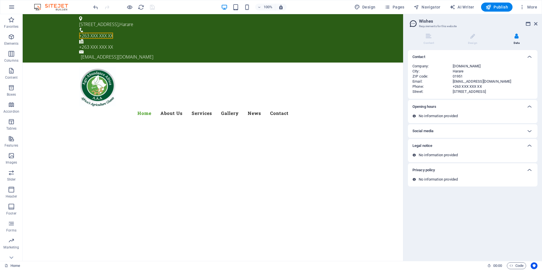
click at [420, 131] on h6 "Social media" at bounding box center [422, 131] width 21 height 7
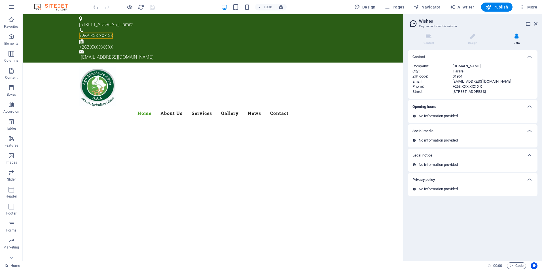
click at [425, 108] on h6 "Opening hours" at bounding box center [424, 106] width 24 height 7
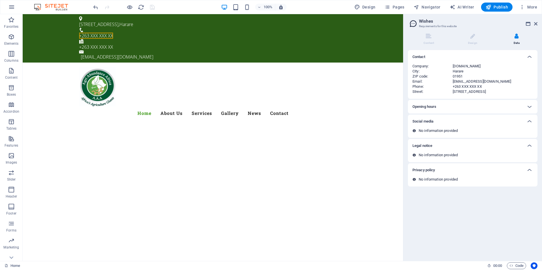
click at [425, 108] on h6 "Opening hours" at bounding box center [424, 106] width 24 height 7
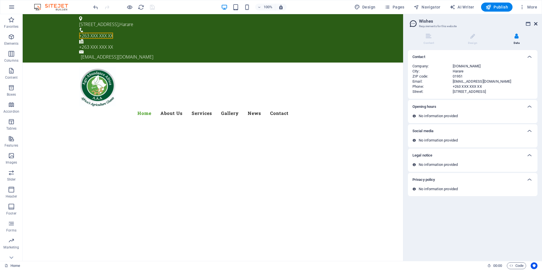
click at [535, 23] on icon at bounding box center [535, 24] width 3 height 5
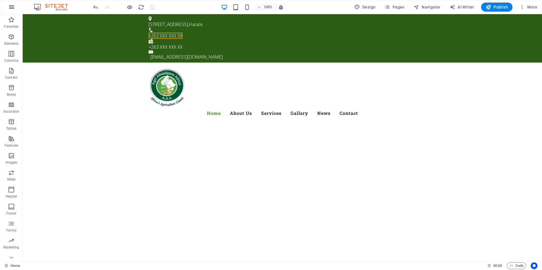
click at [10, 8] on icon "button" at bounding box center [11, 7] width 7 height 7
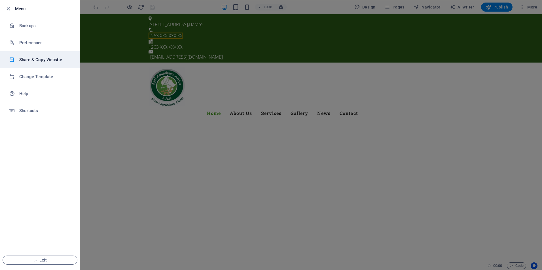
click at [37, 60] on h6 "Share & Copy Website" at bounding box center [45, 59] width 52 height 7
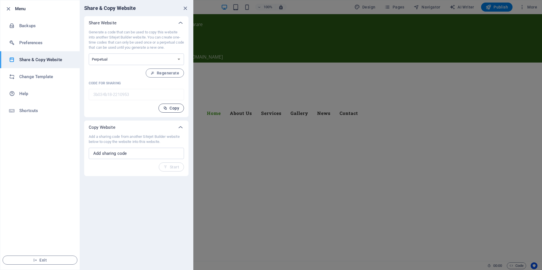
click at [173, 108] on span "Copy" at bounding box center [171, 108] width 16 height 5
click at [174, 111] on button "Copy" at bounding box center [171, 108] width 26 height 9
click at [49, 81] on li "Change Template" at bounding box center [39, 76] width 79 height 17
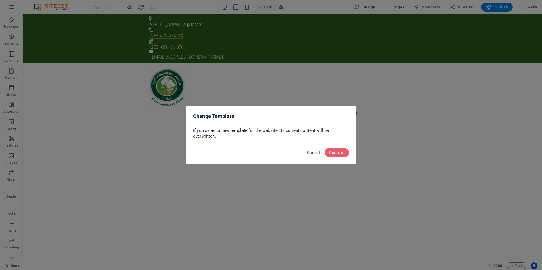
click at [311, 154] on span "Cancel" at bounding box center [313, 153] width 13 height 5
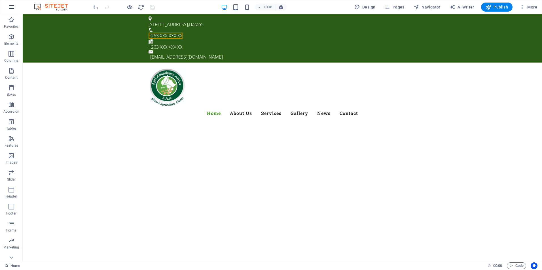
click at [13, 5] on icon "button" at bounding box center [11, 7] width 7 height 7
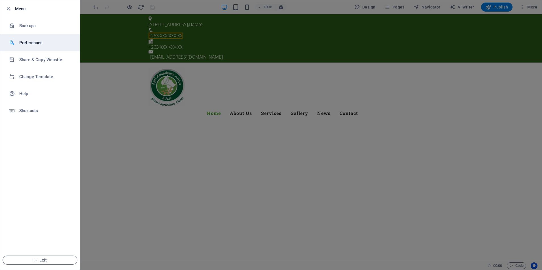
click at [35, 43] on h6 "Preferences" at bounding box center [45, 42] width 52 height 7
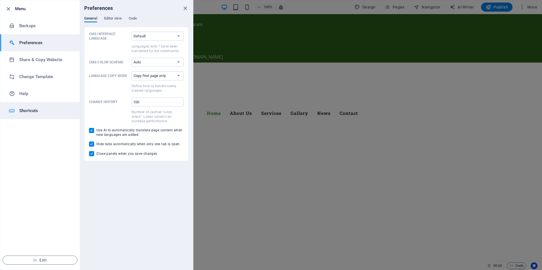
click at [33, 109] on h6 "Shortcuts" at bounding box center [45, 110] width 52 height 7
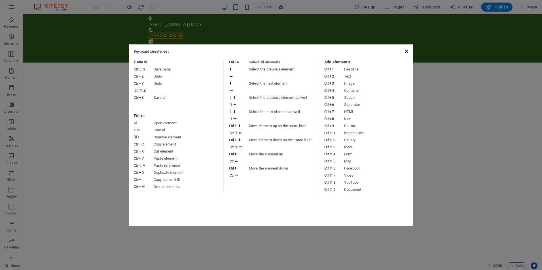
click at [407, 52] on icon at bounding box center [406, 51] width 3 height 5
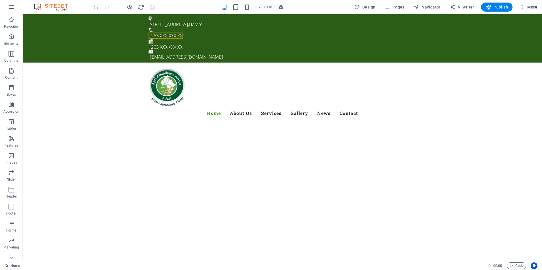
click at [530, 7] on span "More" at bounding box center [528, 7] width 18 height 6
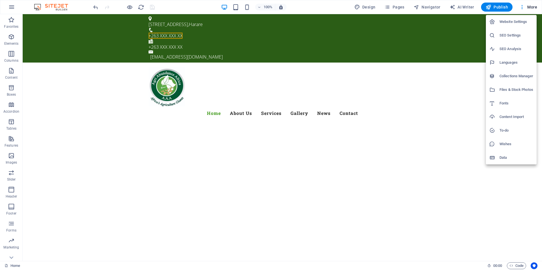
click at [524, 265] on div at bounding box center [271, 135] width 542 height 270
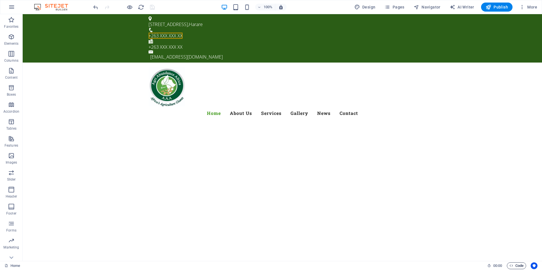
click at [519, 265] on span "Code" at bounding box center [516, 266] width 14 height 7
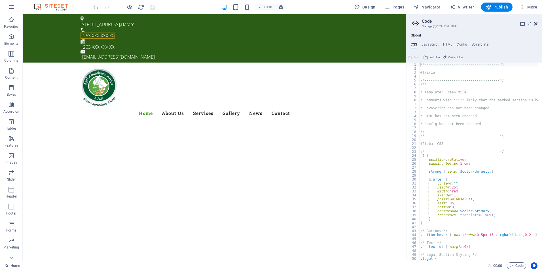
click at [536, 25] on icon at bounding box center [535, 24] width 3 height 5
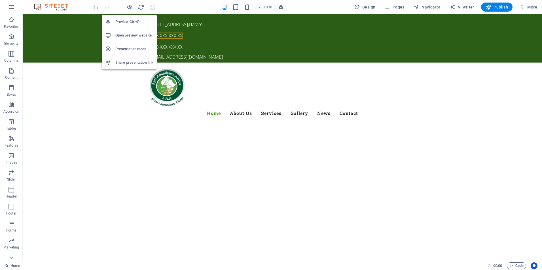
click at [134, 62] on h6 "Share presentation link" at bounding box center [134, 62] width 38 height 7
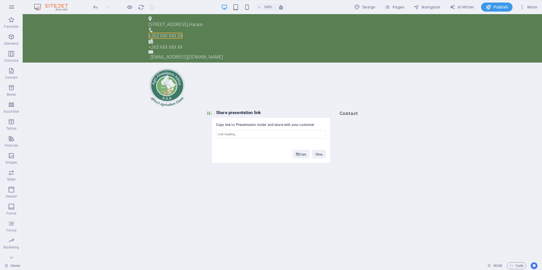
type input "[URL][DOMAIN_NAME]"
click at [301, 155] on button "Copy" at bounding box center [301, 154] width 17 height 9
click at [303, 156] on button "Copy" at bounding box center [301, 154] width 17 height 9
